Goal: Information Seeking & Learning: Find specific page/section

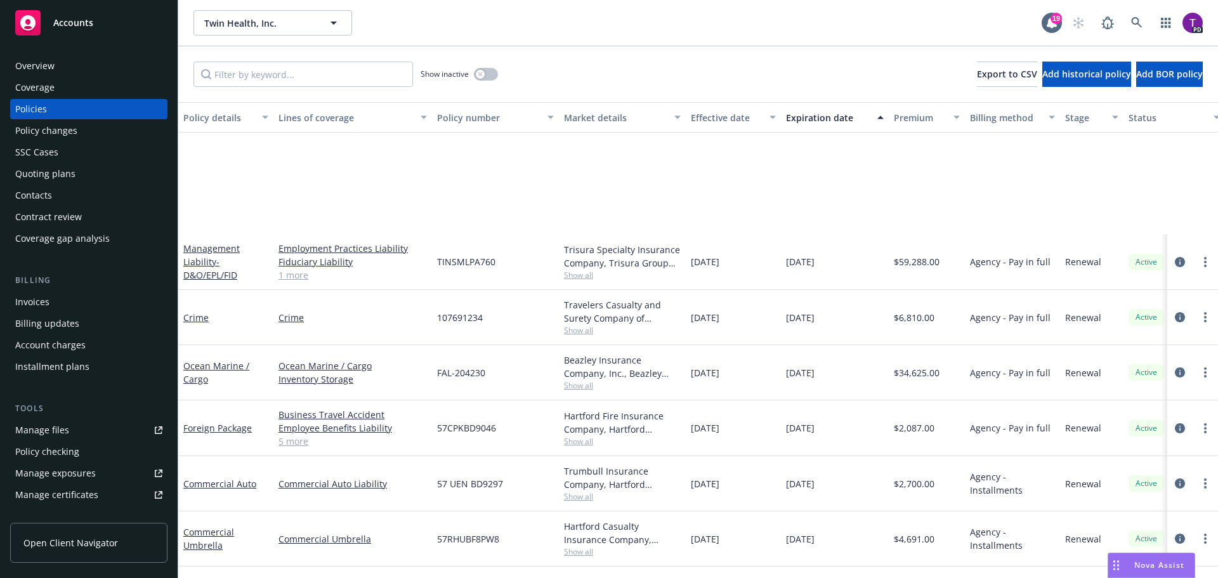
scroll to position [174, 0]
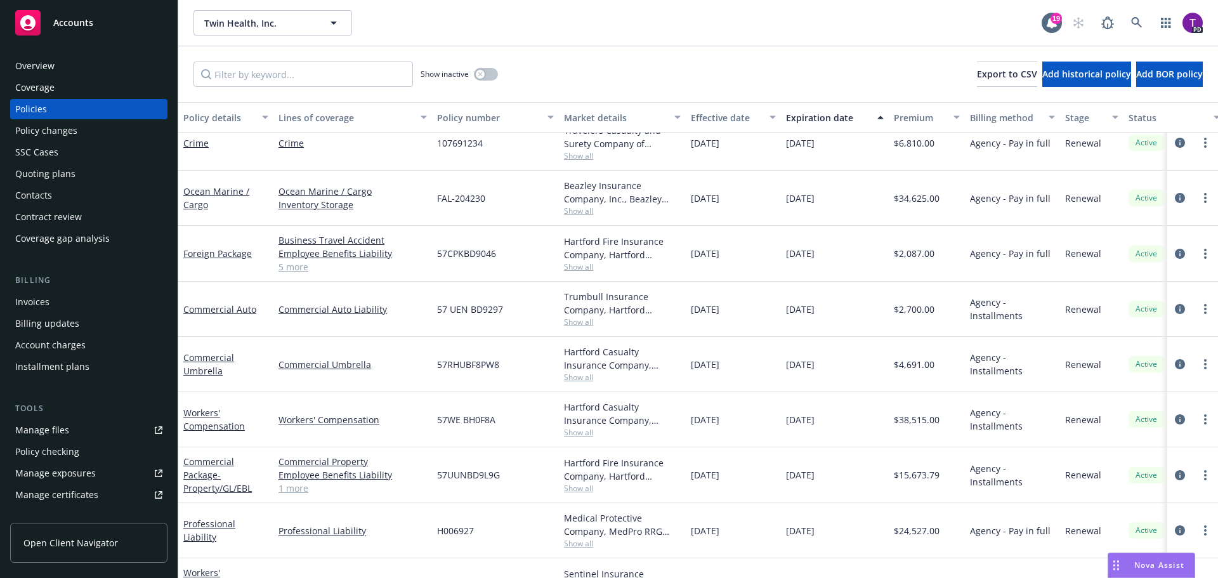
click at [76, 22] on span "Accounts" at bounding box center [73, 23] width 40 height 10
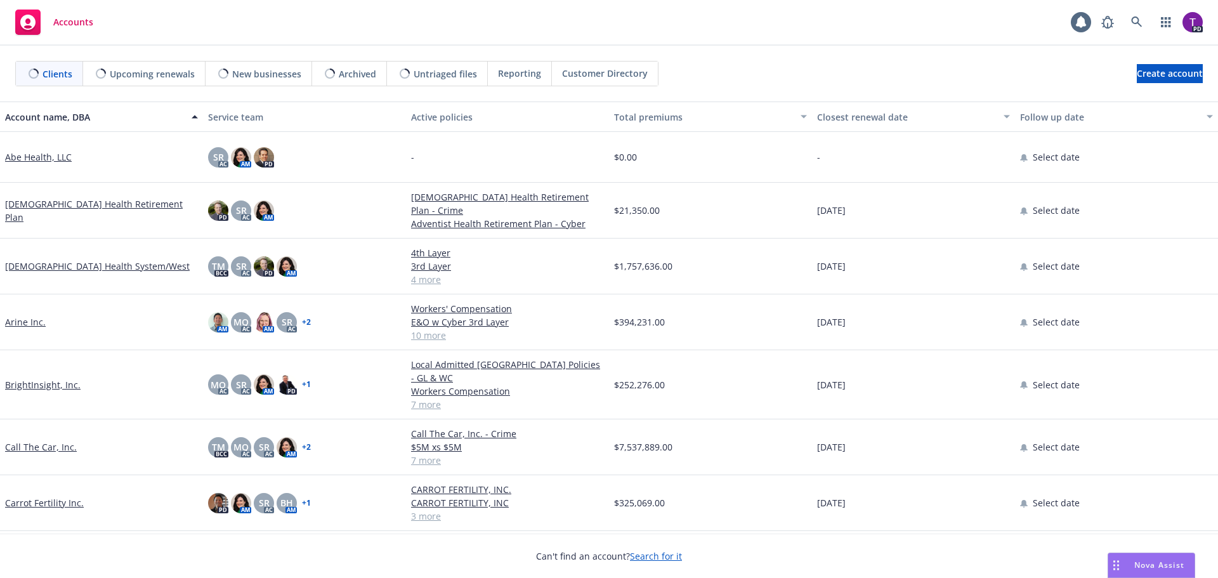
scroll to position [317, 0]
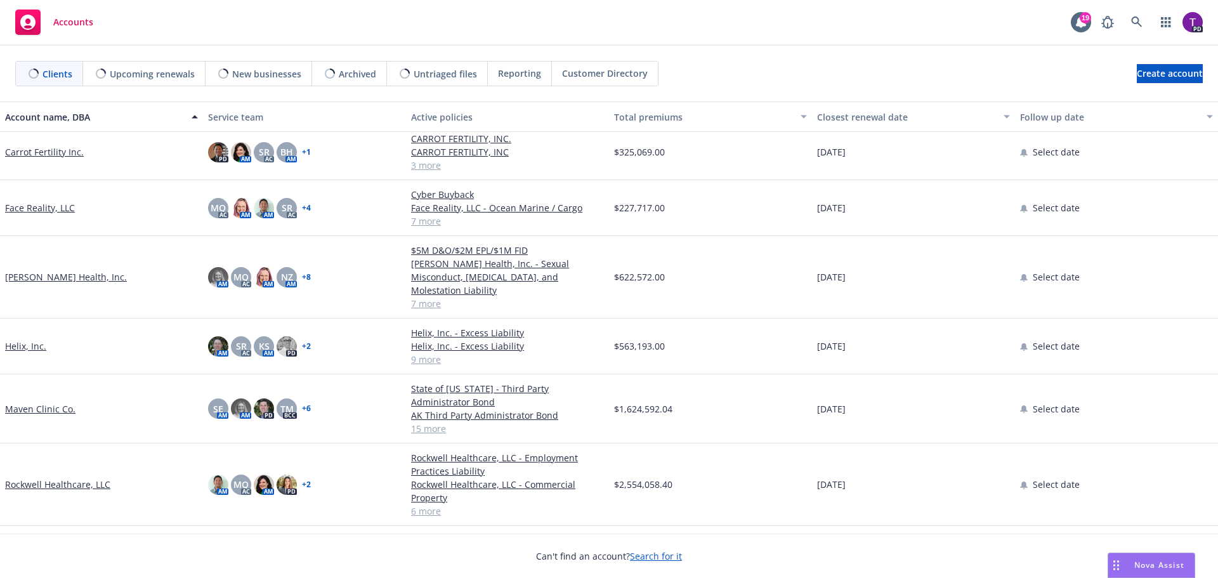
click at [33, 339] on link "Helix, Inc." at bounding box center [25, 345] width 41 height 13
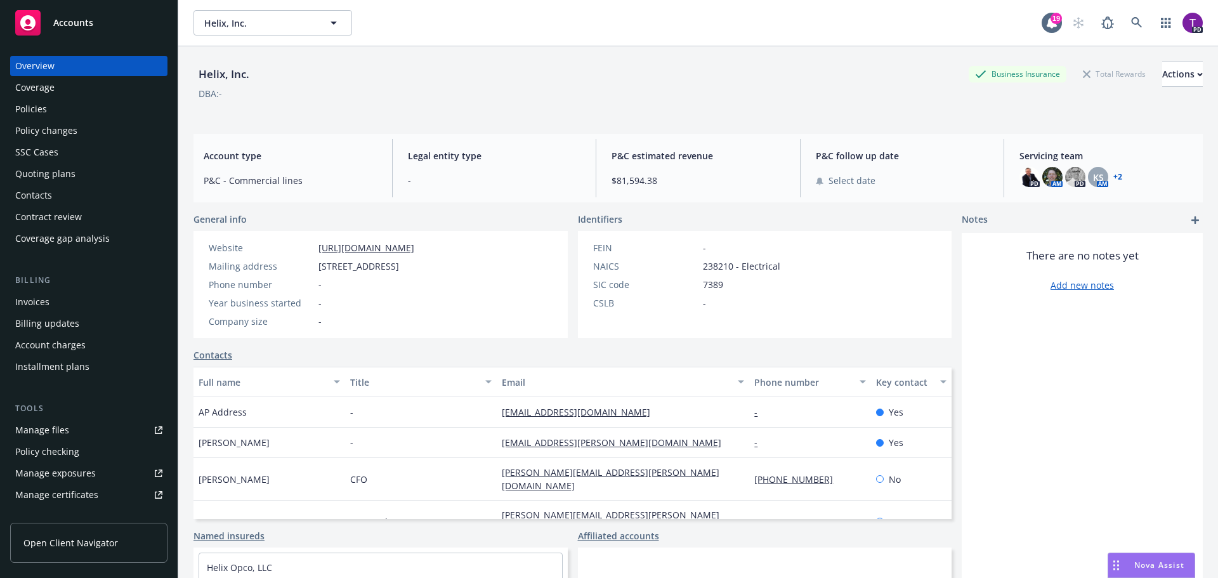
click at [54, 104] on div "Policies" at bounding box center [88, 109] width 147 height 20
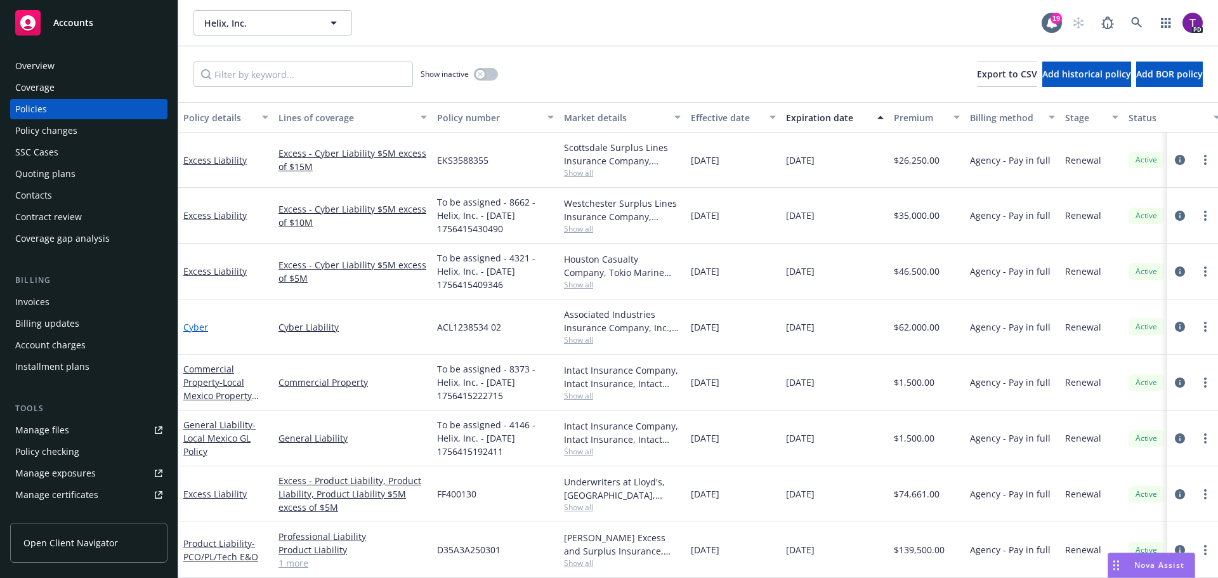
click at [194, 328] on link "Cyber" at bounding box center [195, 327] width 25 height 12
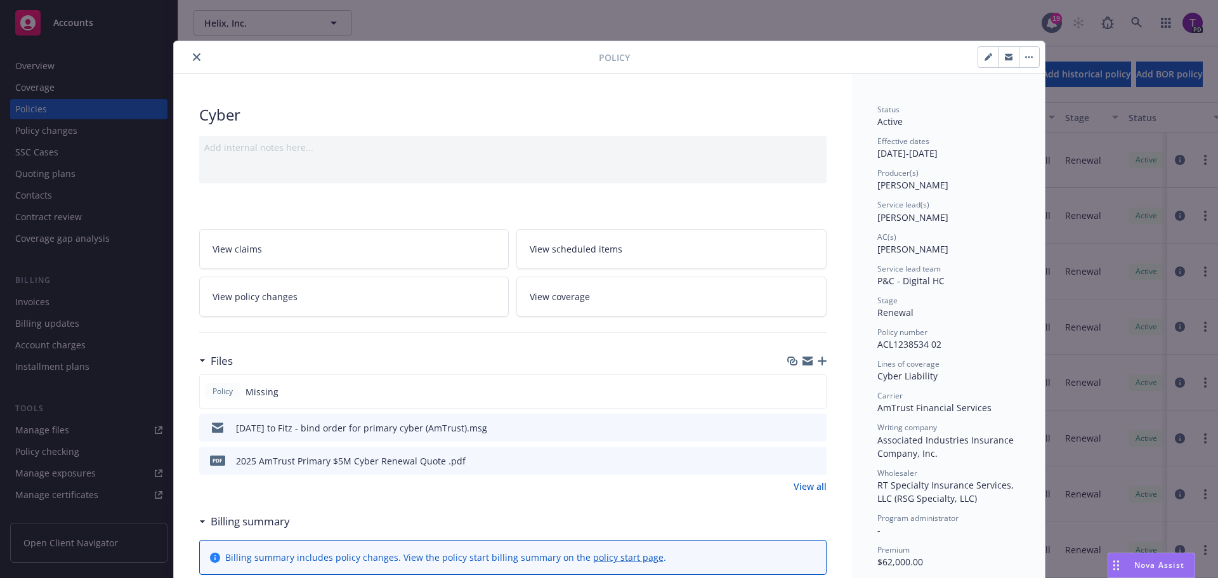
click at [802, 360] on icon "button" at bounding box center [807, 358] width 10 height 4
click at [195, 60] on button "close" at bounding box center [196, 56] width 15 height 15
